Goal: Task Accomplishment & Management: Manage account settings

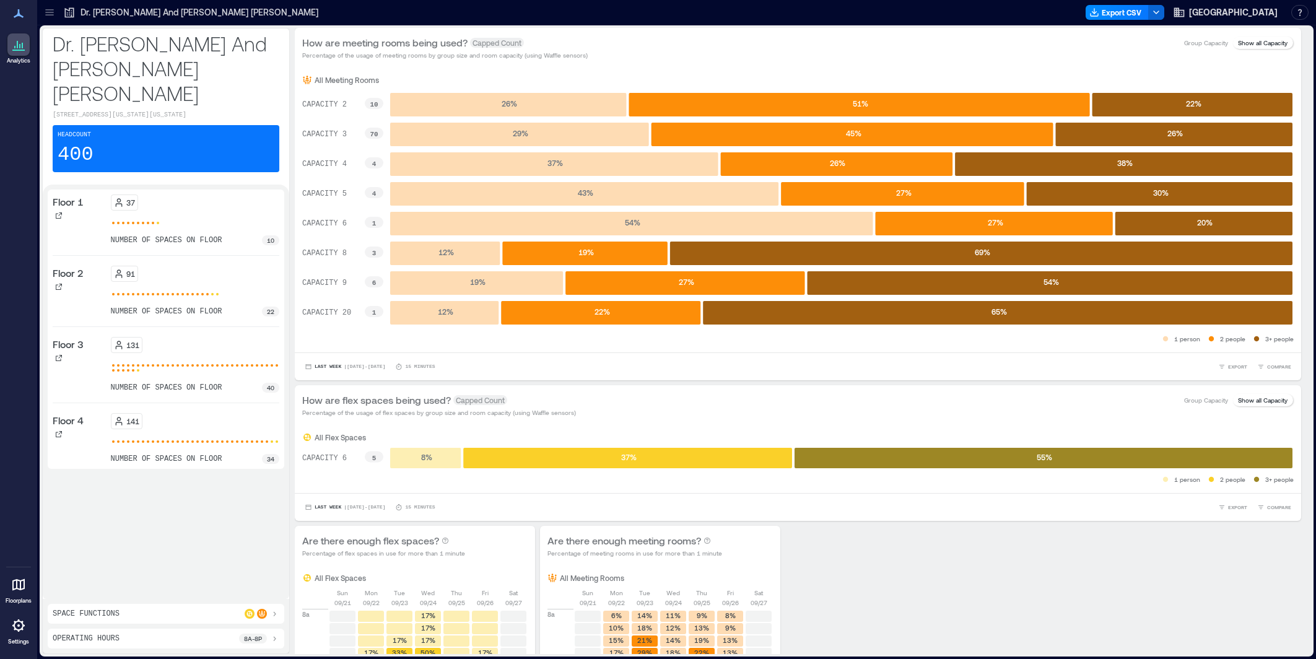
click at [22, 629] on icon at bounding box center [18, 625] width 12 height 12
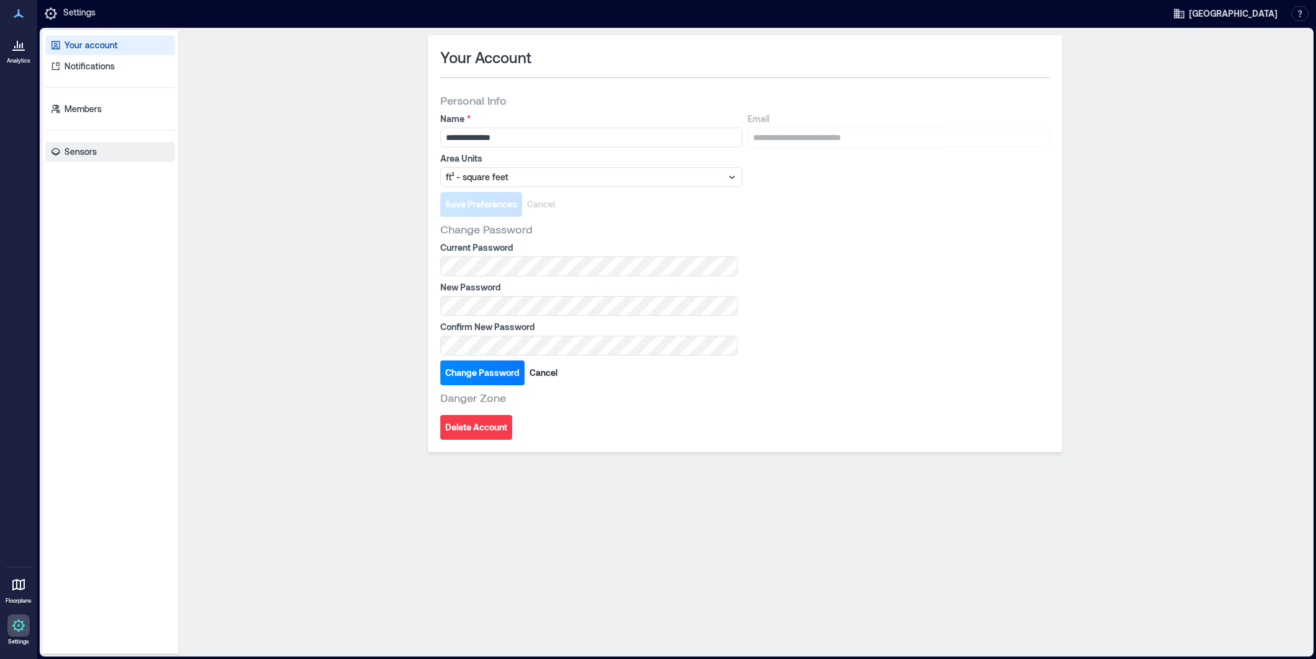
click at [105, 151] on link "Sensors" at bounding box center [110, 152] width 129 height 20
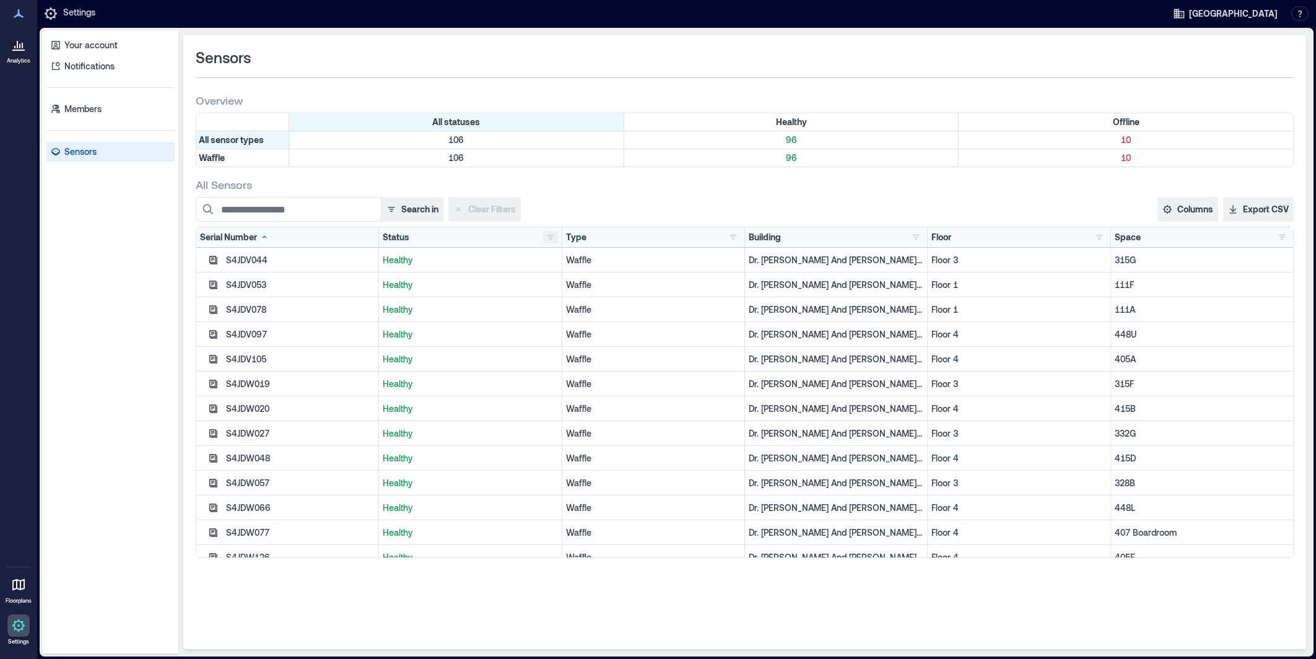
click at [551, 234] on button "button" at bounding box center [550, 237] width 15 height 12
click at [568, 281] on div "Offline 10" at bounding box center [589, 281] width 78 height 12
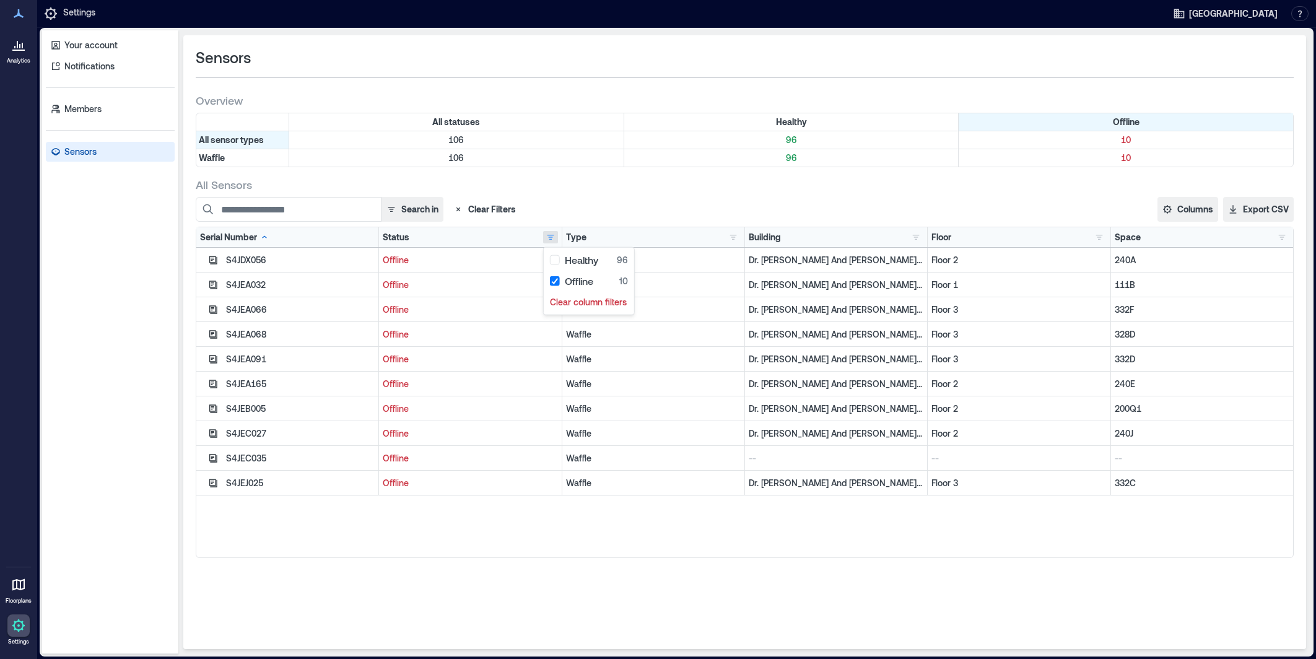
click at [640, 213] on div "Search in Clear Filters" at bounding box center [444, 209] width 496 height 25
click at [212, 330] on icon "button" at bounding box center [213, 335] width 10 height 10
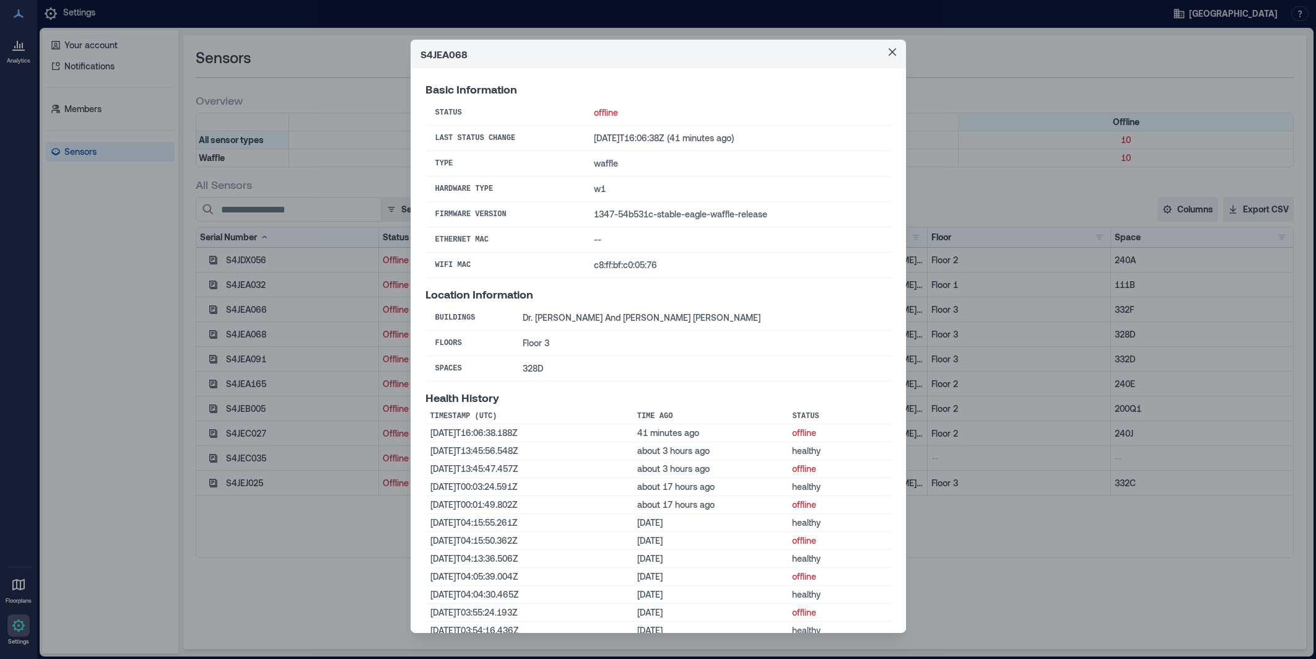
scroll to position [63, 0]
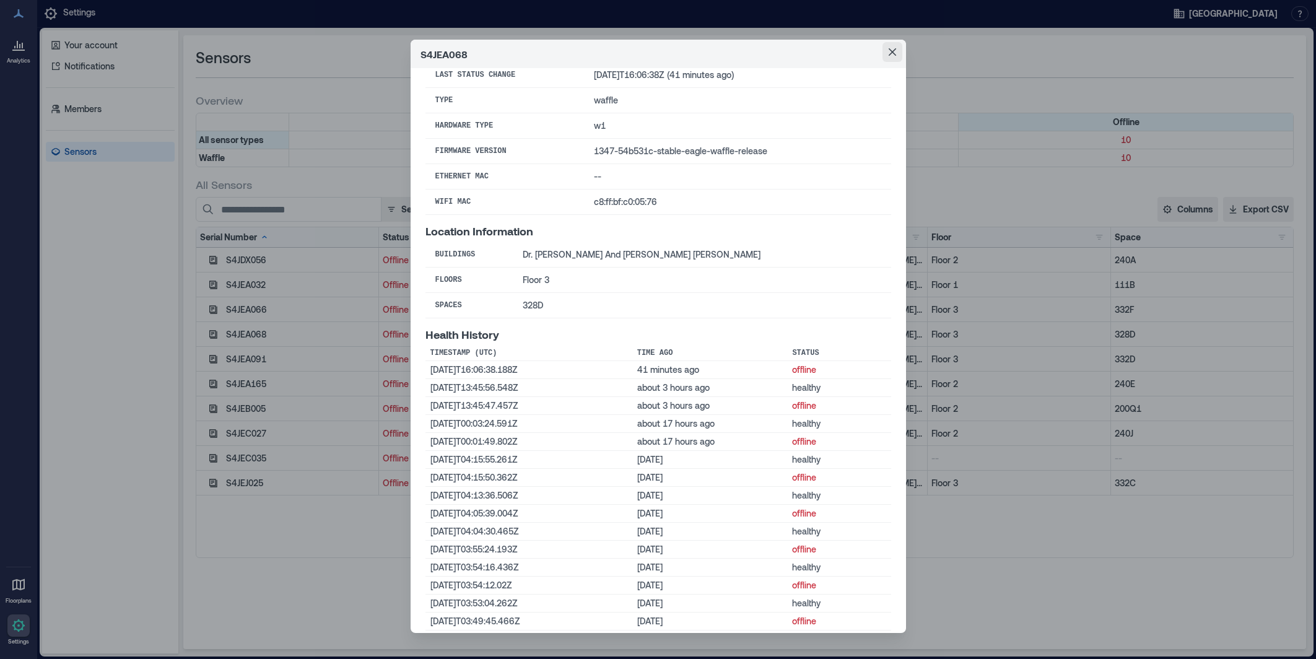
click at [891, 47] on button "Close" at bounding box center [893, 52] width 20 height 20
